Goal: Find specific page/section: Find specific page/section

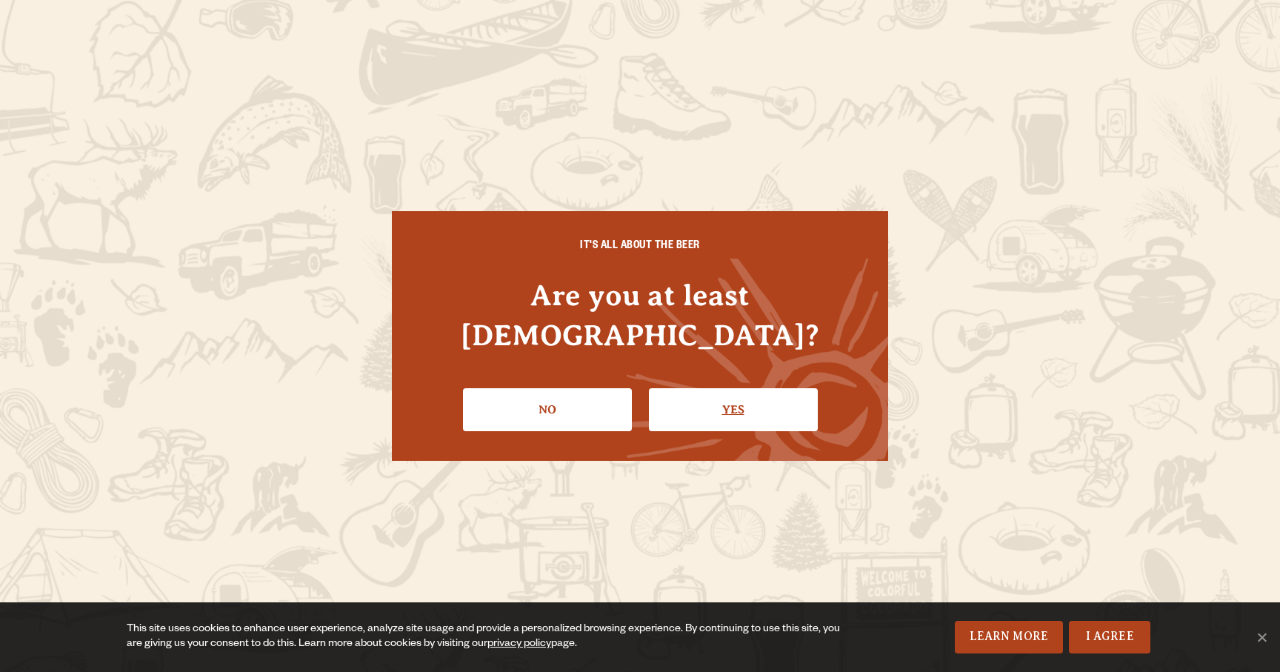
click at [739, 388] on link "Yes" at bounding box center [733, 409] width 169 height 43
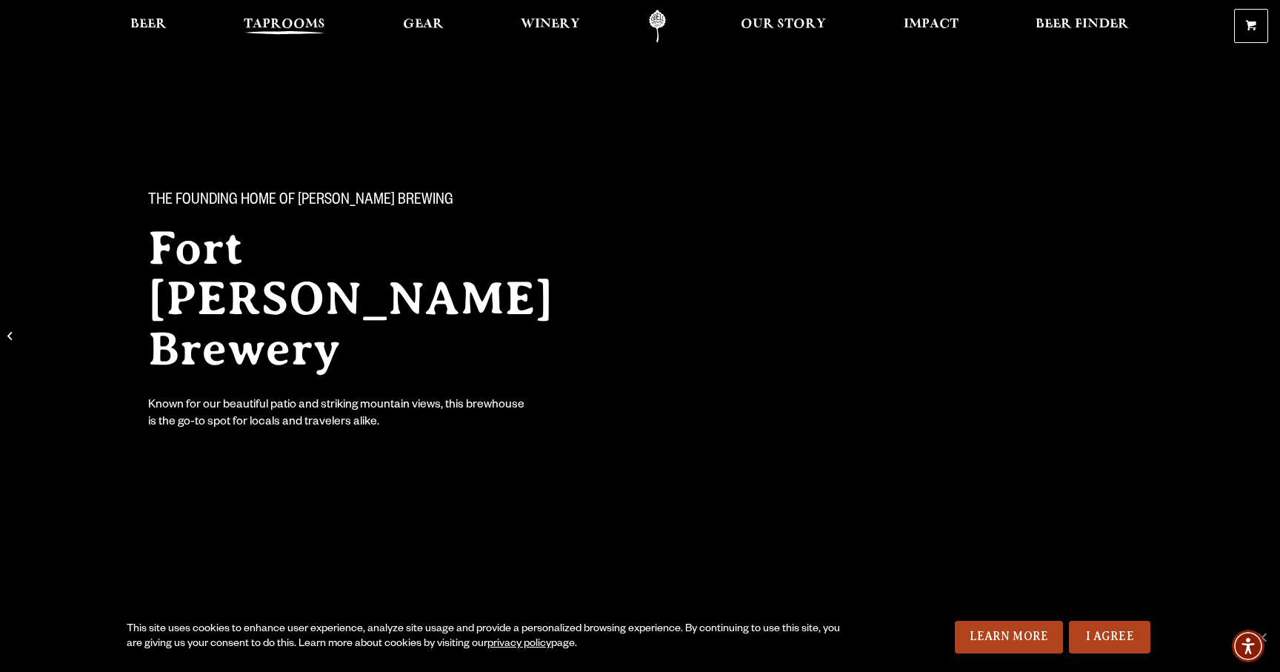
click at [299, 30] on span "Taprooms" at bounding box center [284, 25] width 81 height 12
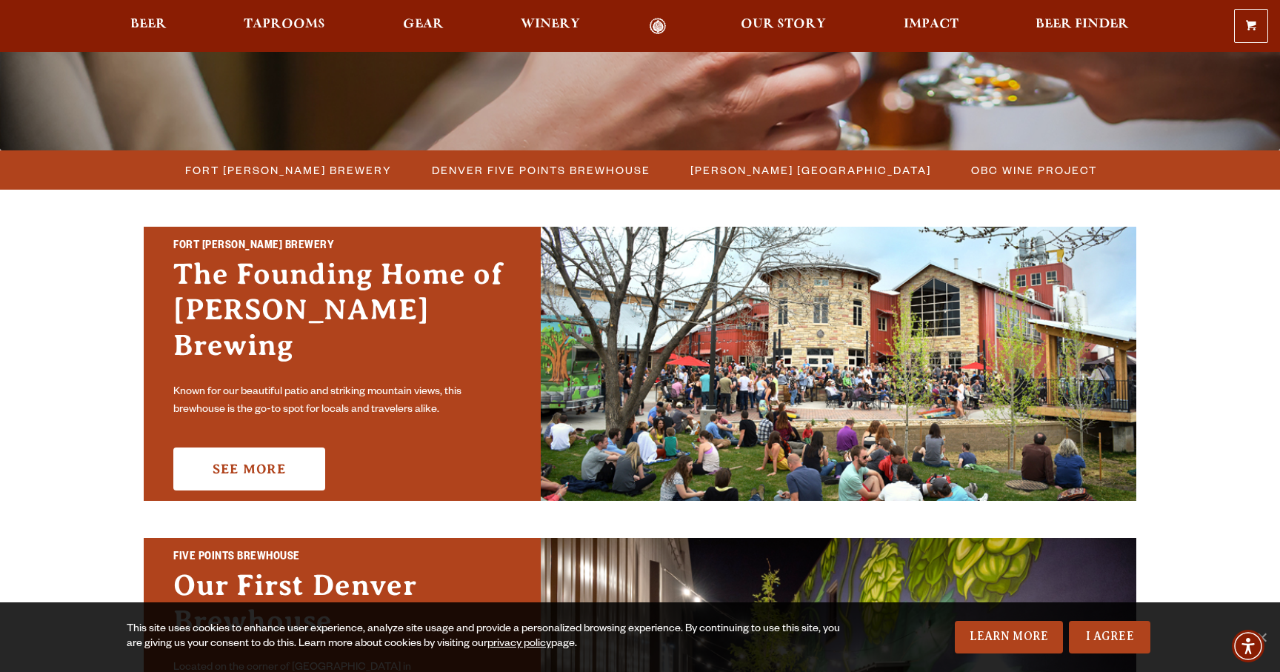
scroll to position [344, 0]
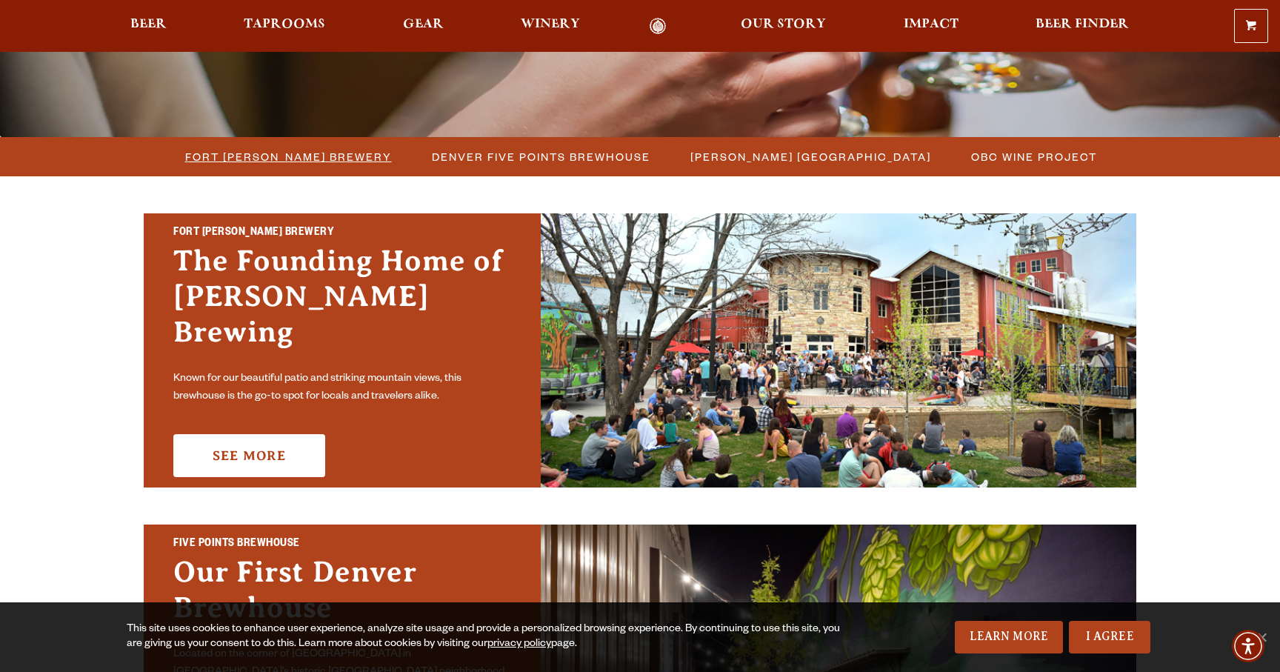
click at [343, 159] on span "Fort [PERSON_NAME] Brewery" at bounding box center [288, 156] width 207 height 21
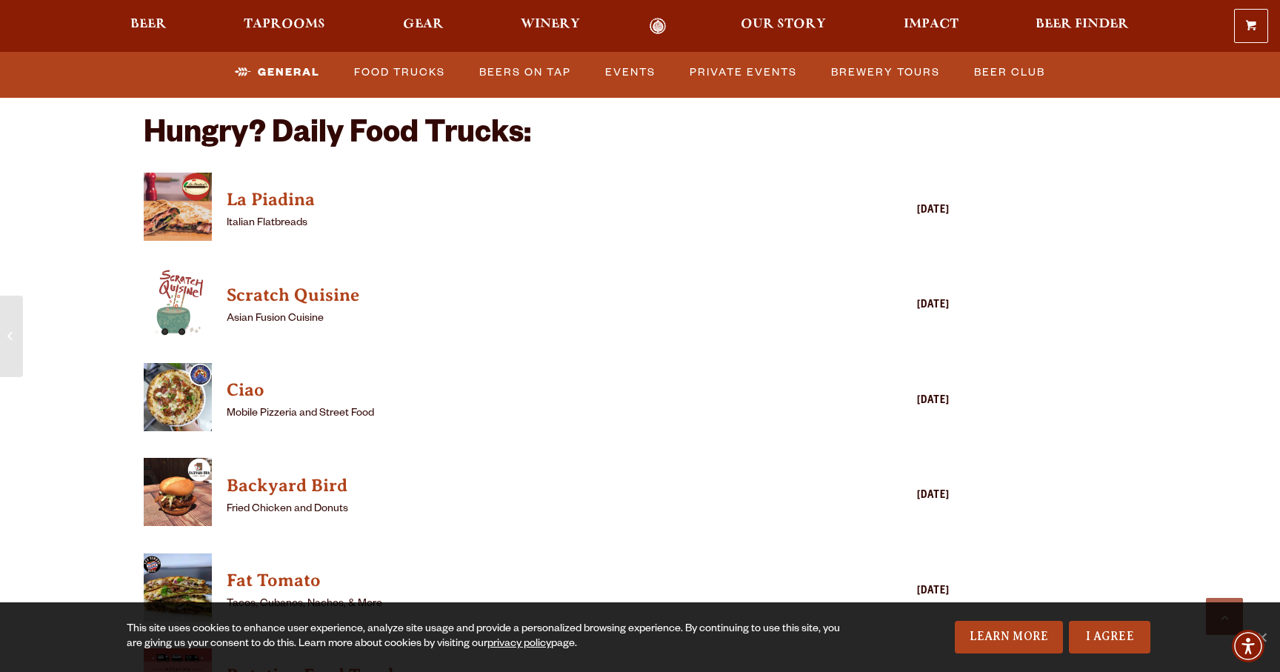
scroll to position [3667, 0]
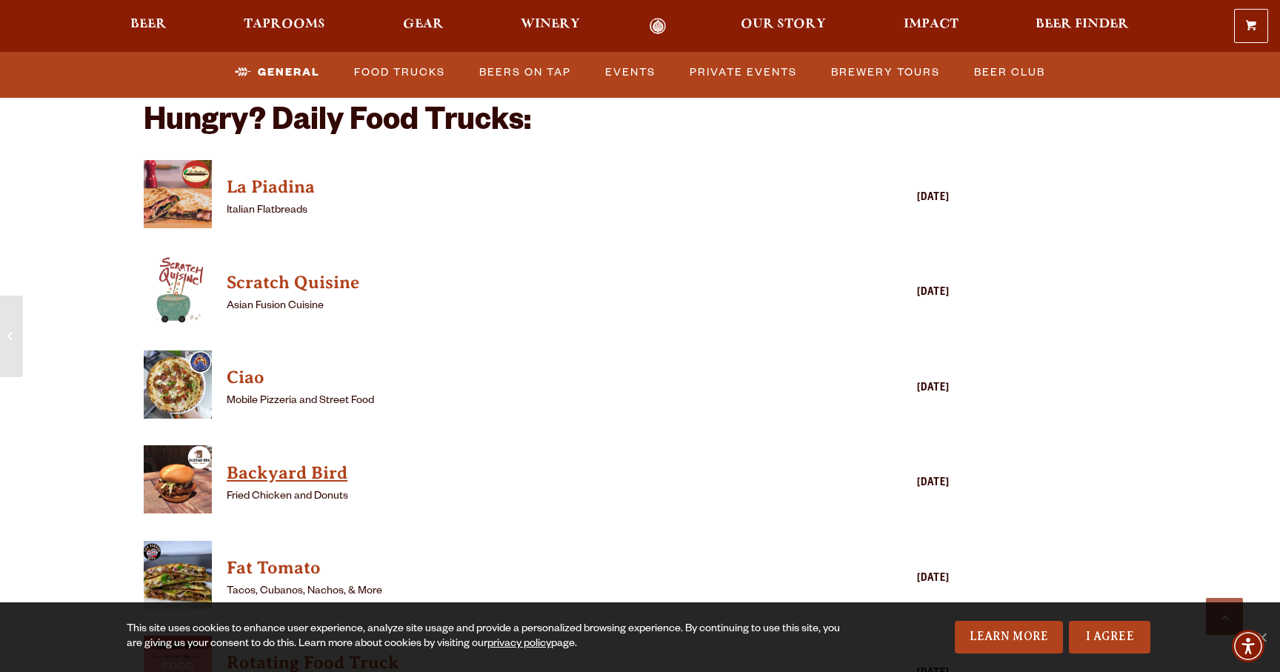
click at [337, 462] on h4 "Backyard Bird" at bounding box center [525, 474] width 597 height 24
